Goal: Task Accomplishment & Management: Complete application form

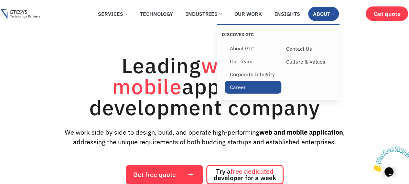
click at [234, 93] on link "Career" at bounding box center [253, 87] width 57 height 13
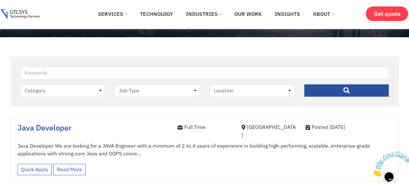
scroll to position [8, 0]
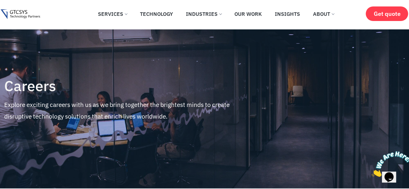
click at [162, 93] on h4 "Careers" at bounding box center [128, 86] width 249 height 16
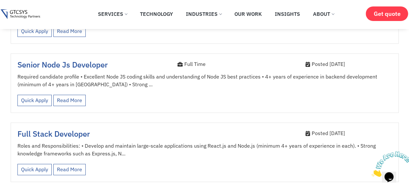
click at [162, 93] on div "Quick Apply Read More View less" at bounding box center [204, 101] width 375 height 18
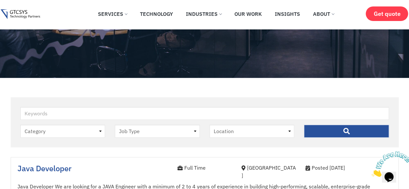
scroll to position [109, 0]
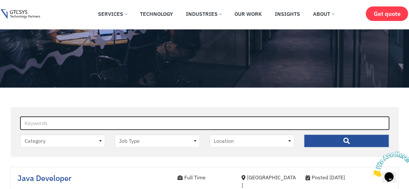
click at [102, 125] on input "Keywords" at bounding box center [204, 123] width 369 height 13
type input "java"
click at [304, 135] on input "" at bounding box center [346, 141] width 85 height 13
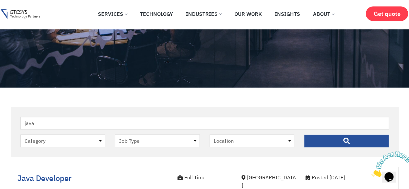
click at [331, 147] on input "" at bounding box center [346, 141] width 85 height 13
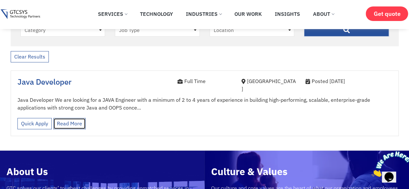
click at [65, 119] on link "Read More" at bounding box center [69, 123] width 32 height 11
